Goal: Check status: Check status

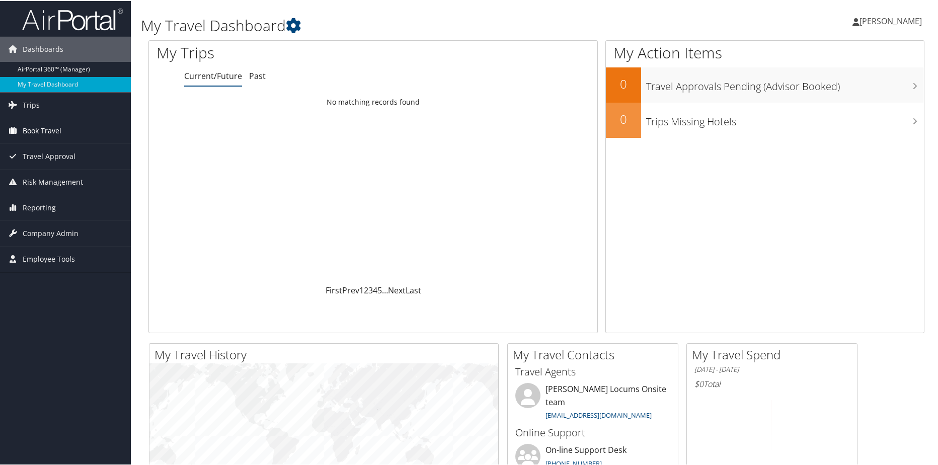
click at [44, 130] on span "Book Travel" at bounding box center [42, 129] width 39 height 25
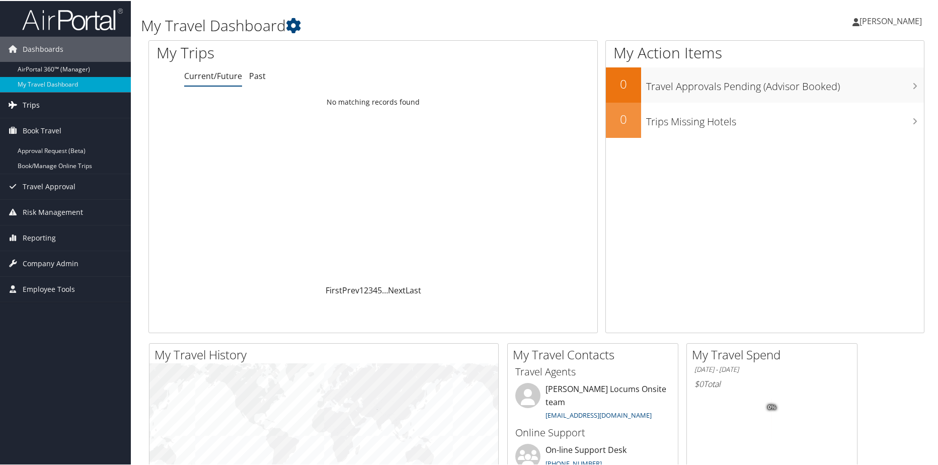
click at [36, 101] on span "Trips" at bounding box center [31, 104] width 17 height 25
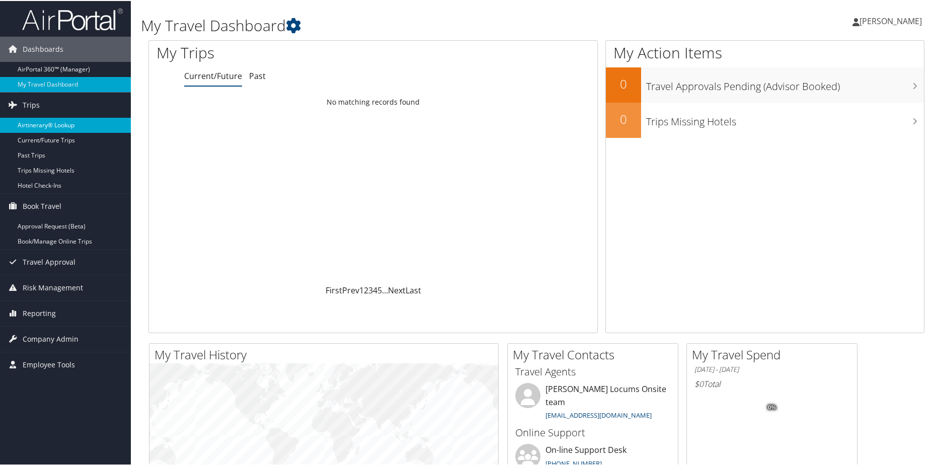
click at [38, 124] on link "Airtinerary® Lookup" at bounding box center [65, 124] width 131 height 15
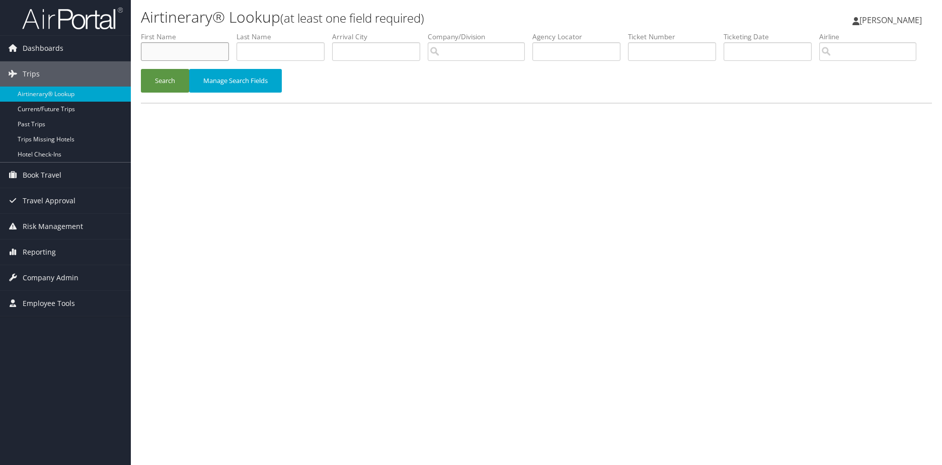
click at [201, 53] on input "text" at bounding box center [185, 51] width 88 height 19
click at [277, 51] on input "text" at bounding box center [281, 51] width 88 height 19
click at [218, 50] on input "text" at bounding box center [185, 51] width 88 height 19
type input "joseph"
click at [253, 47] on input "text" at bounding box center [281, 51] width 88 height 19
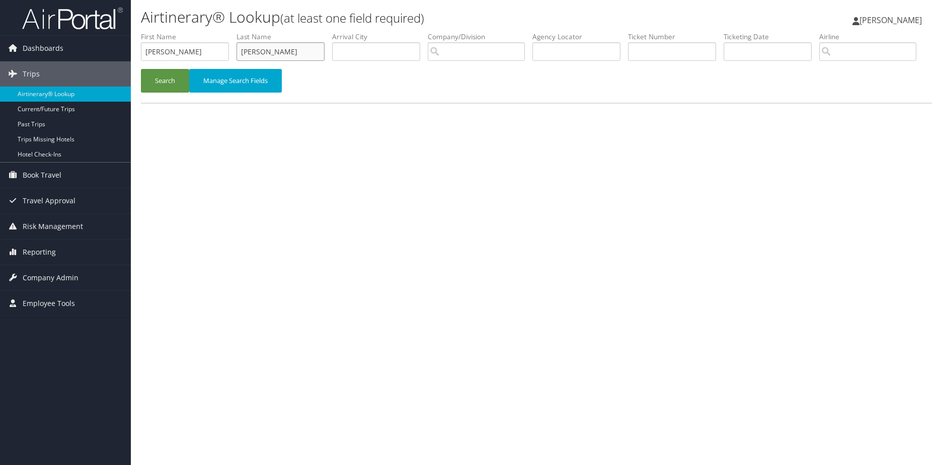
click at [141, 69] on button "Search" at bounding box center [165, 81] width 48 height 24
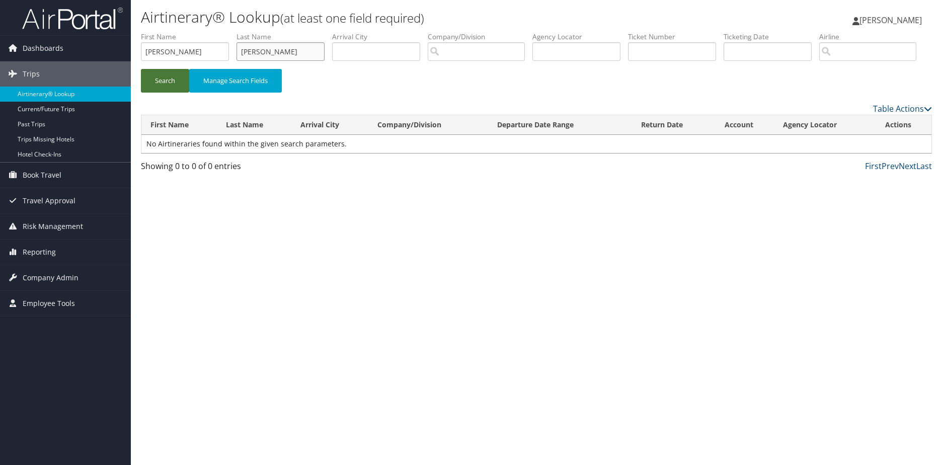
type input "Williams"
click at [175, 93] on button "Search" at bounding box center [165, 81] width 48 height 24
